Goal: Navigation & Orientation: Find specific page/section

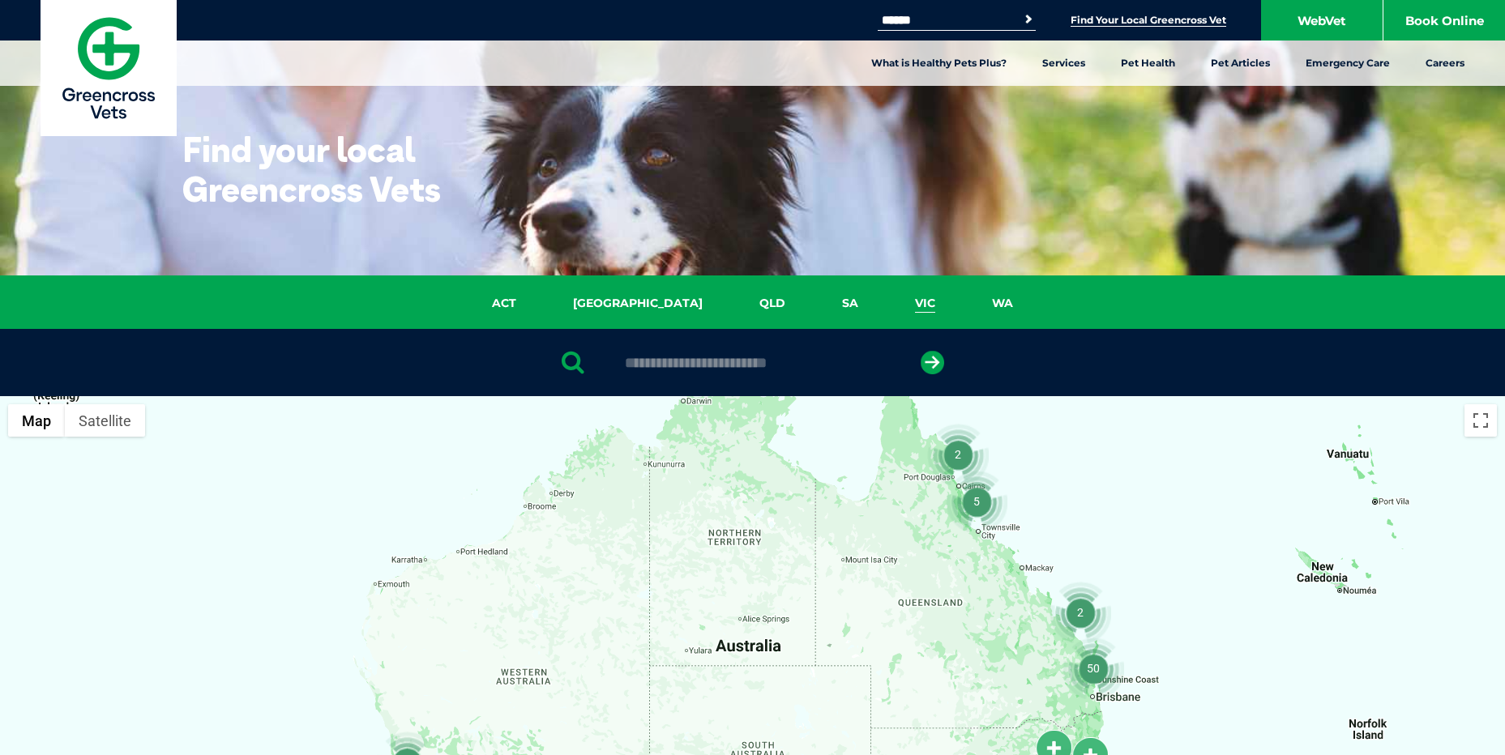
click at [886, 299] on link "VIC" at bounding box center [924, 303] width 77 height 19
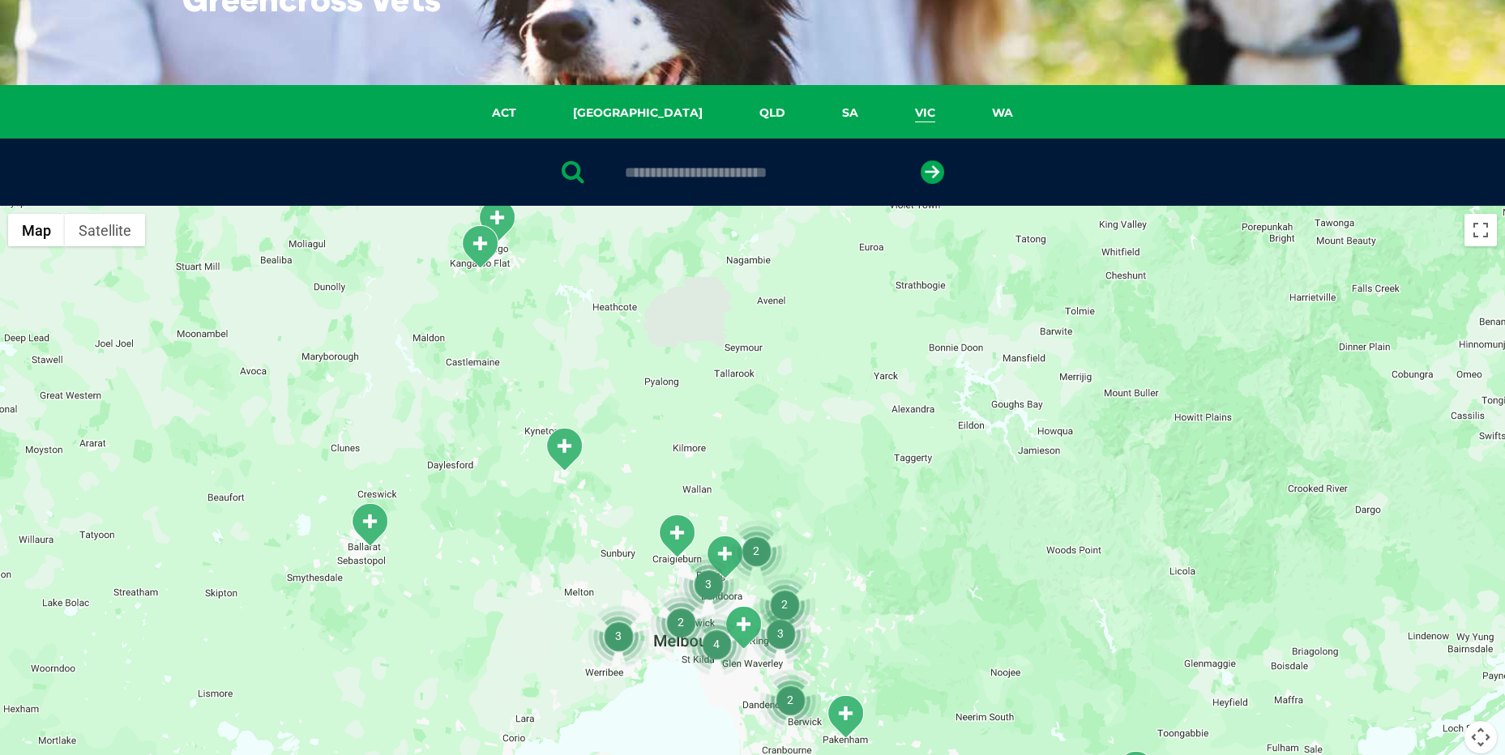
scroll to position [405, 0]
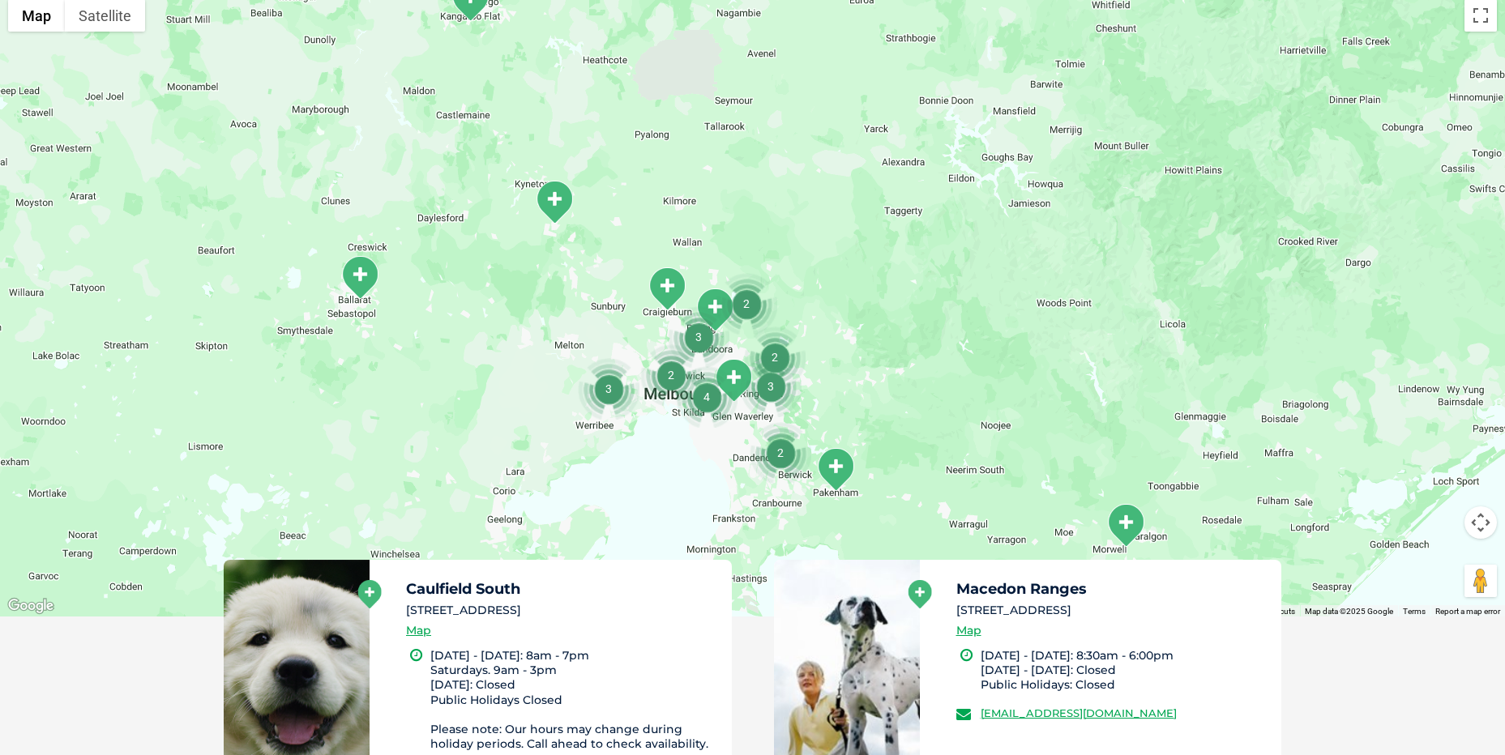
drag, startPoint x: 877, startPoint y: 420, endPoint x: 853, endPoint y: 394, distance: 35.0
click at [866, 395] on div at bounding box center [752, 303] width 1505 height 625
click at [1486, 527] on button "Map camera controls" at bounding box center [1480, 522] width 32 height 32
click at [1440, 489] on button "Zoom in" at bounding box center [1439, 482] width 32 height 32
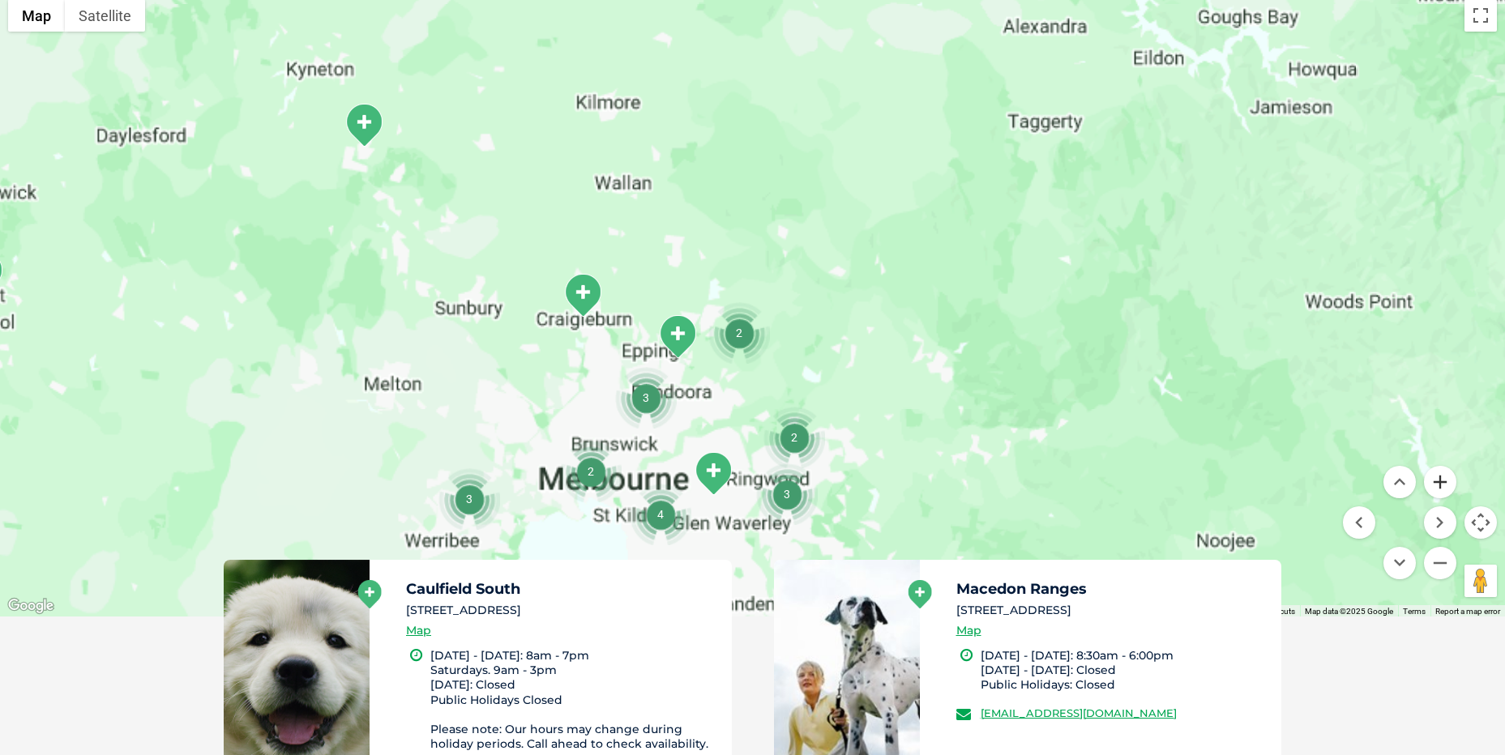
click at [1440, 489] on button "Zoom in" at bounding box center [1439, 482] width 32 height 32
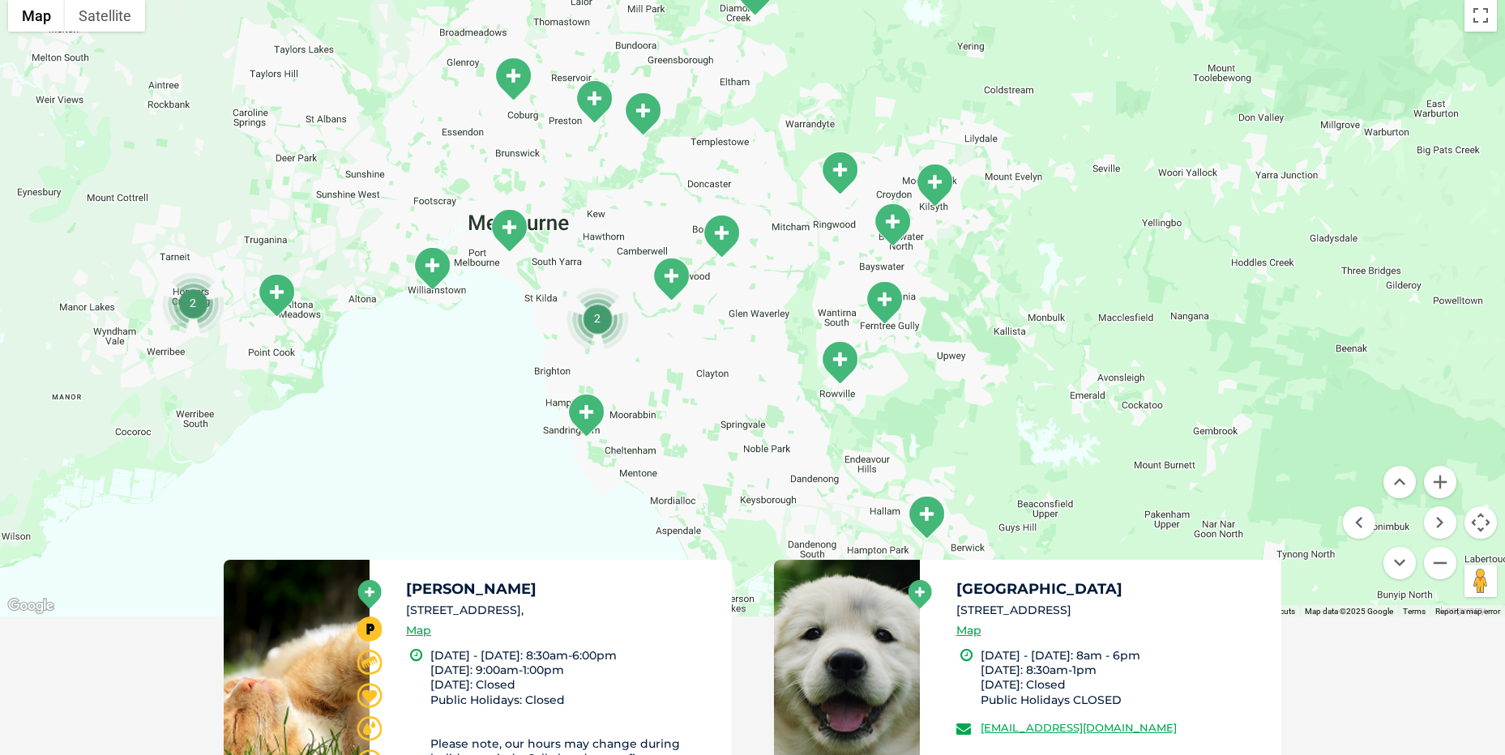
drag, startPoint x: 1143, startPoint y: 502, endPoint x: 1193, endPoint y: 55, distance: 449.9
click at [1193, 55] on div at bounding box center [752, 303] width 1505 height 625
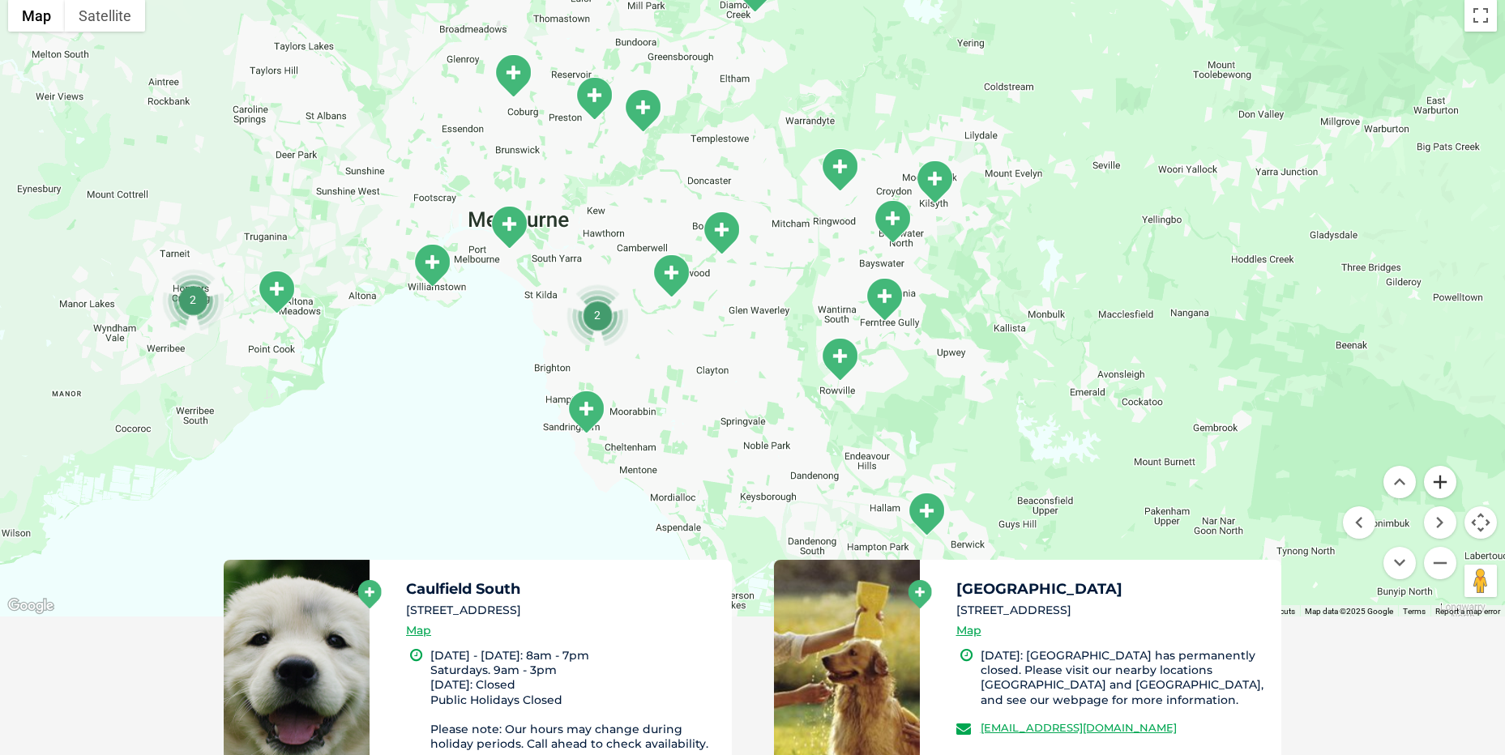
click at [1436, 483] on button "Zoom in" at bounding box center [1439, 482] width 32 height 32
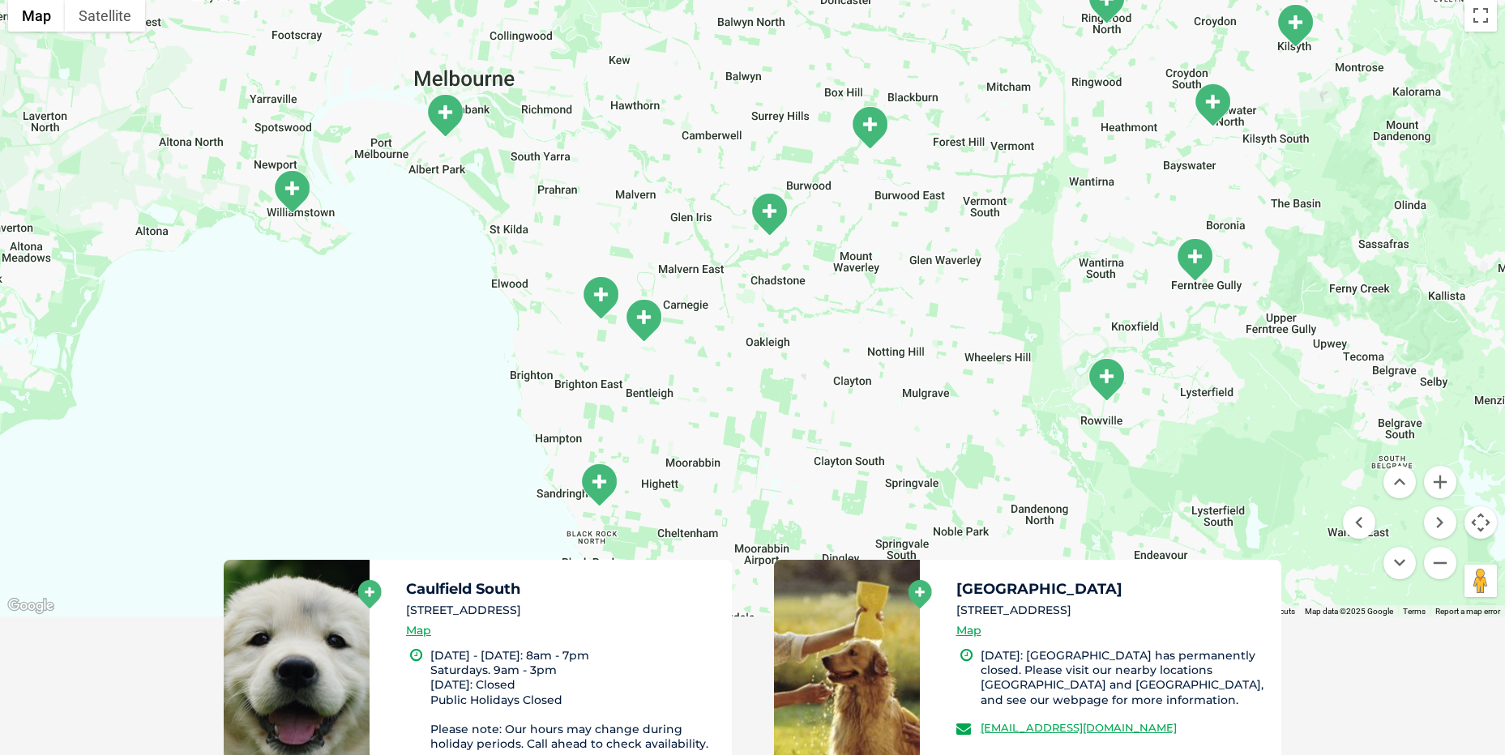
drag, startPoint x: 673, startPoint y: 446, endPoint x: 858, endPoint y: 389, distance: 193.5
click at [858, 389] on div at bounding box center [752, 303] width 1505 height 625
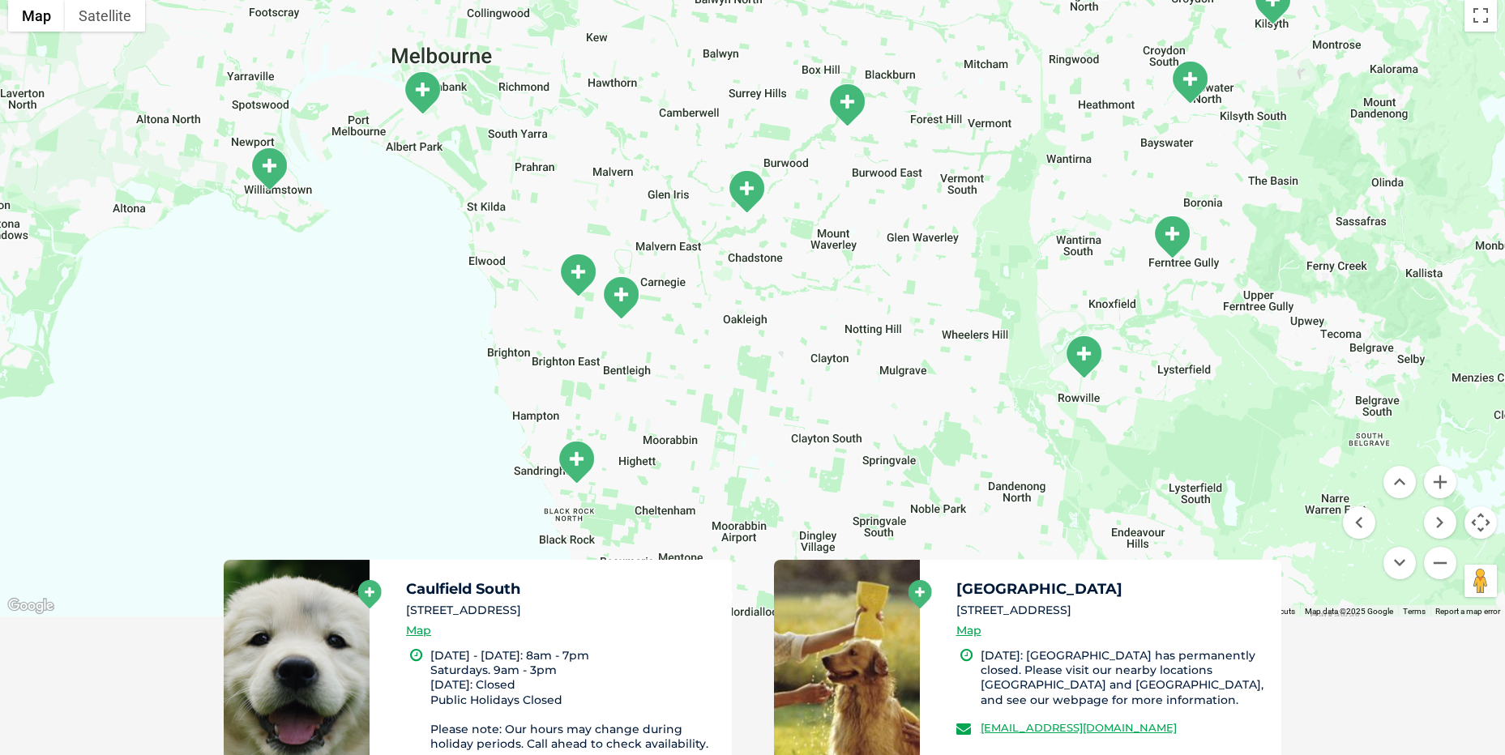
click at [826, 396] on div at bounding box center [752, 303] width 1505 height 625
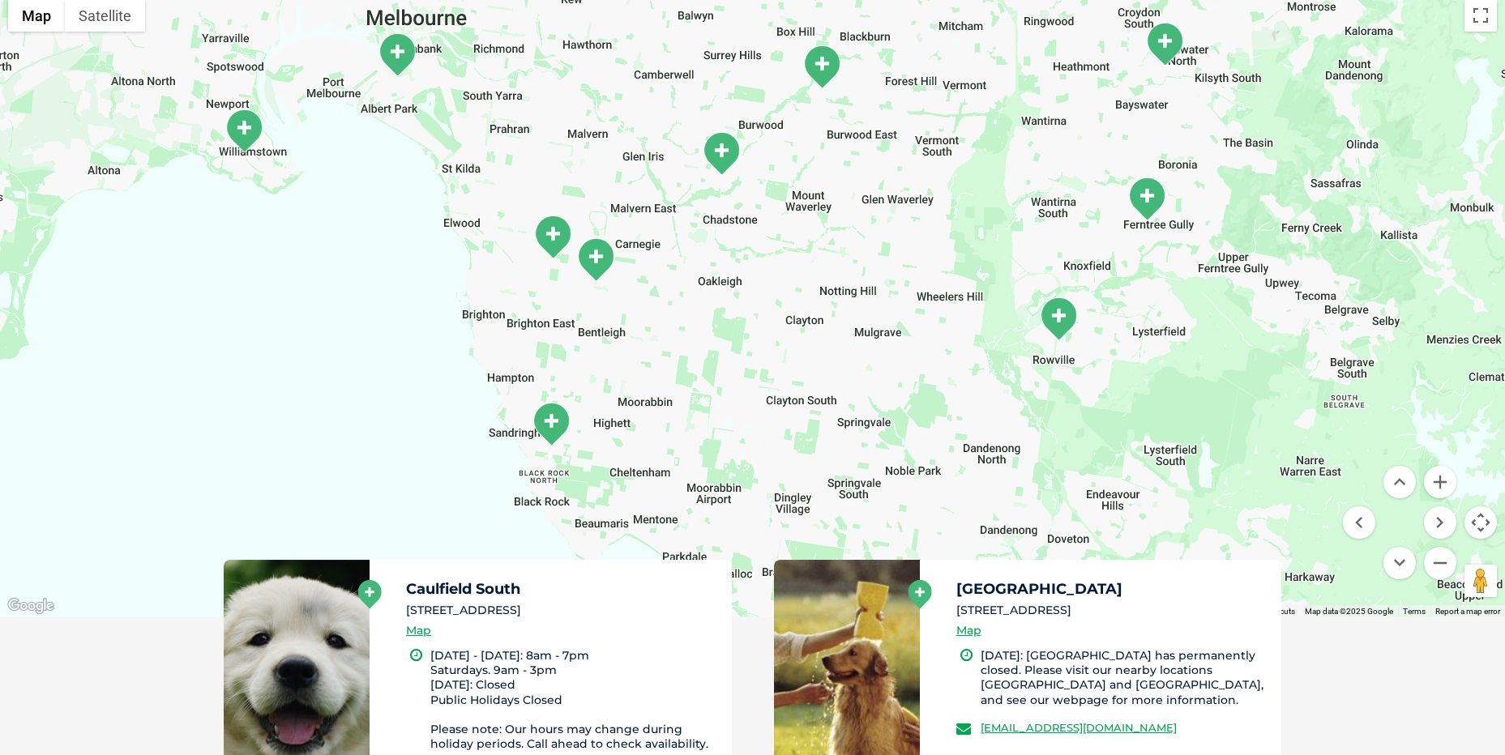
drag, startPoint x: 766, startPoint y: 352, endPoint x: 740, endPoint y: 311, distance: 49.2
click at [740, 311] on div at bounding box center [752, 303] width 1505 height 625
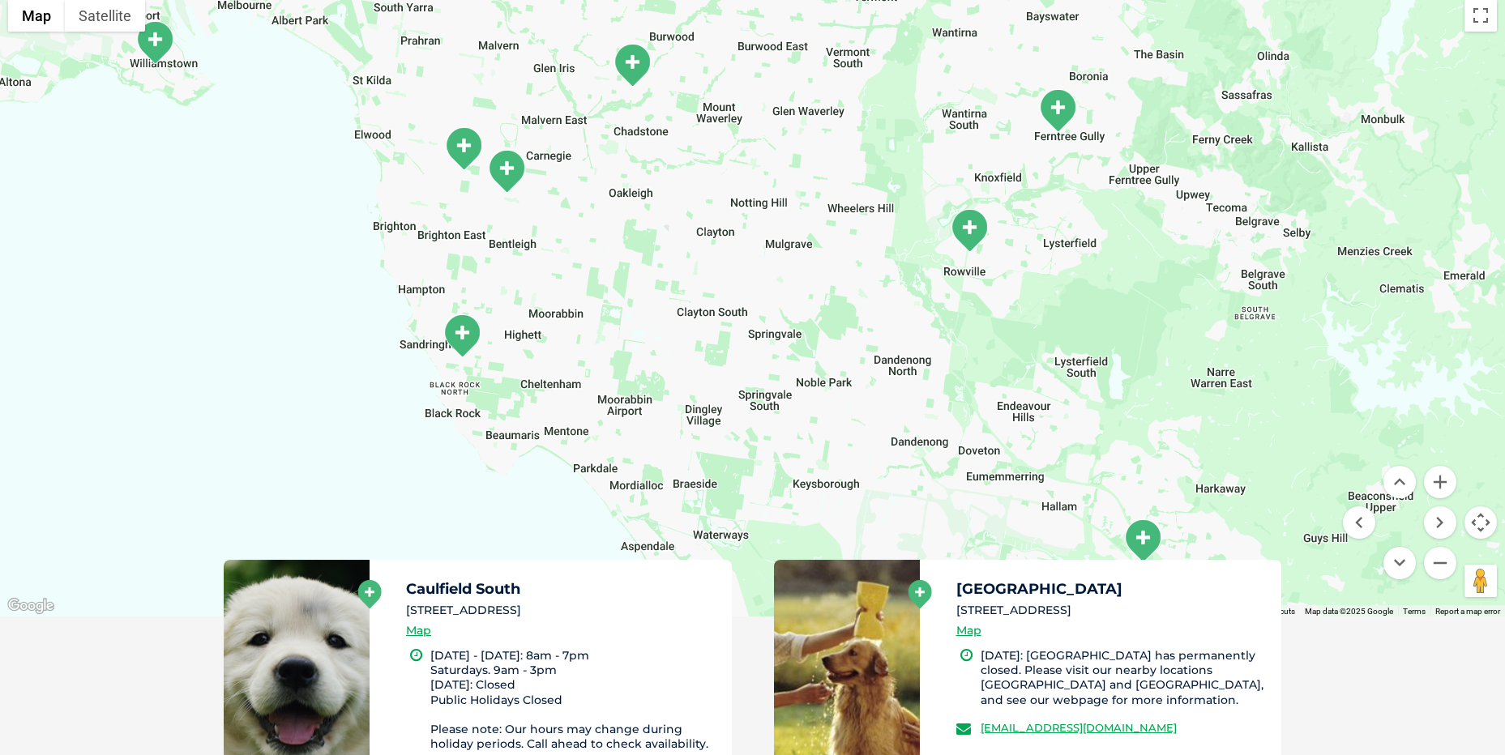
drag, startPoint x: 813, startPoint y: 415, endPoint x: 727, endPoint y: 333, distance: 118.6
click at [727, 333] on div at bounding box center [752, 303] width 1505 height 625
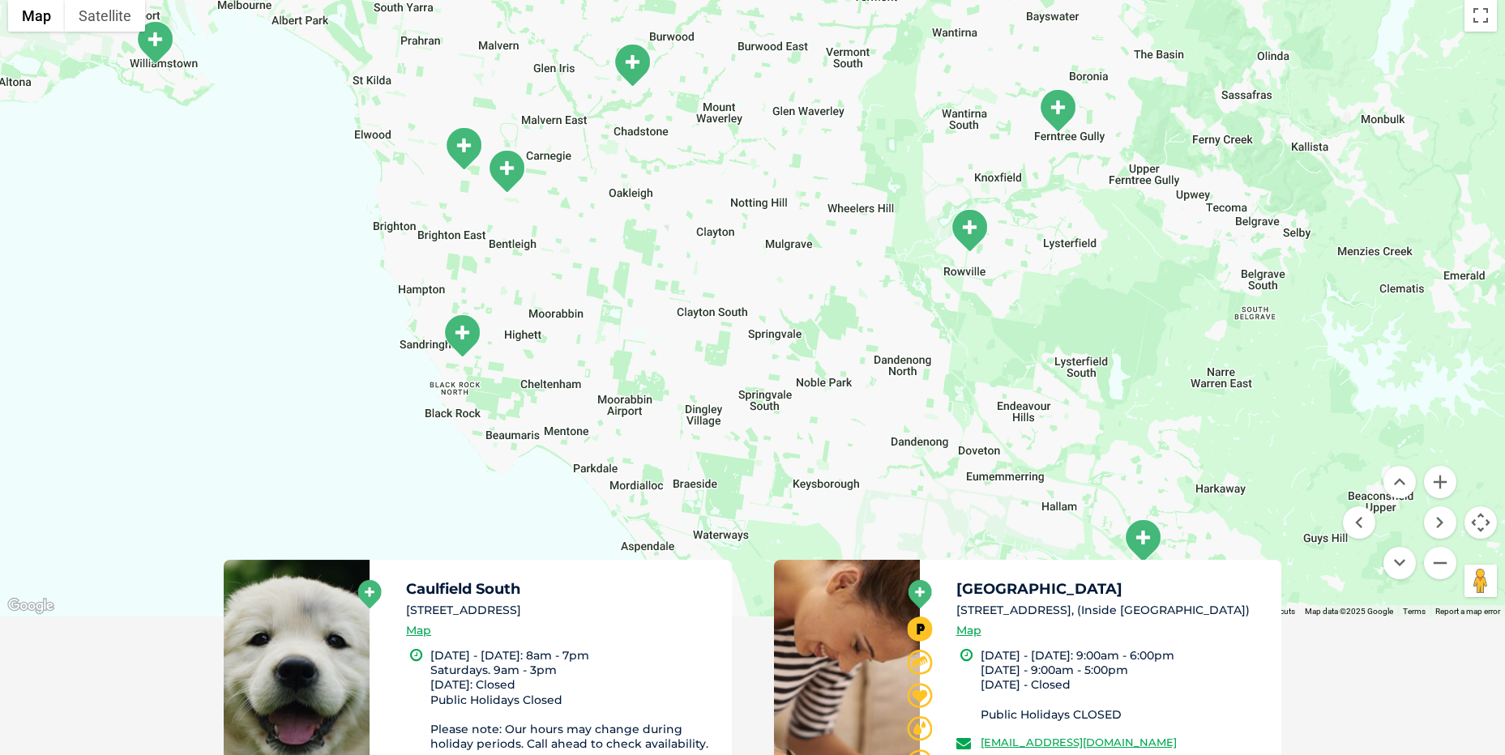
click at [461, 334] on img "Sandringham" at bounding box center [462, 336] width 41 height 45
